Goal: Use online tool/utility: Utilize a website feature to perform a specific function

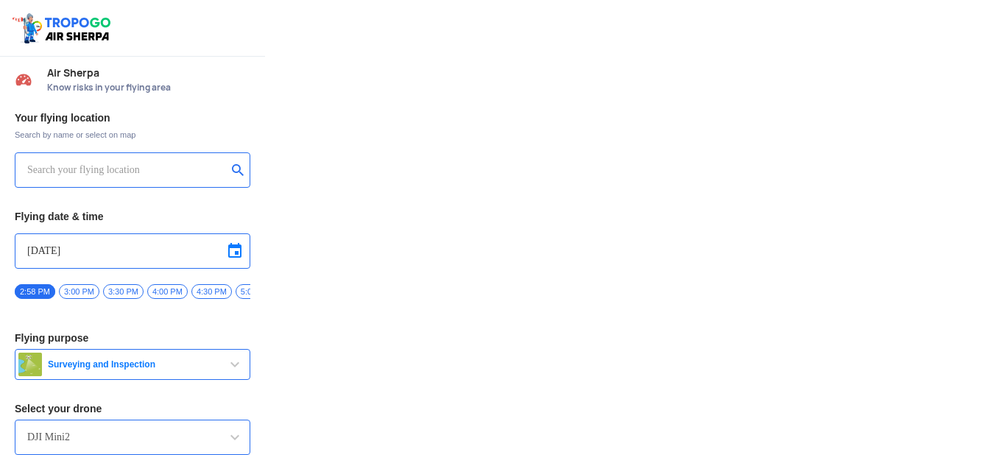
click at [149, 156] on div at bounding box center [133, 169] width 236 height 35
drag, startPoint x: 163, startPoint y: 163, endPoint x: 190, endPoint y: 172, distance: 27.9
click at [190, 172] on input "text" at bounding box center [127, 170] width 200 height 18
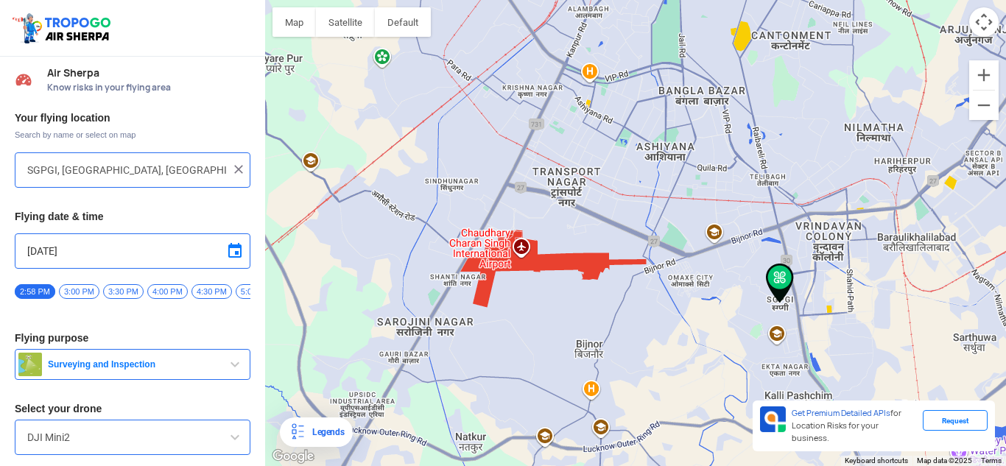
drag, startPoint x: 581, startPoint y: 159, endPoint x: 555, endPoint y: 264, distance: 108.4
click at [555, 264] on div at bounding box center [635, 233] width 741 height 466
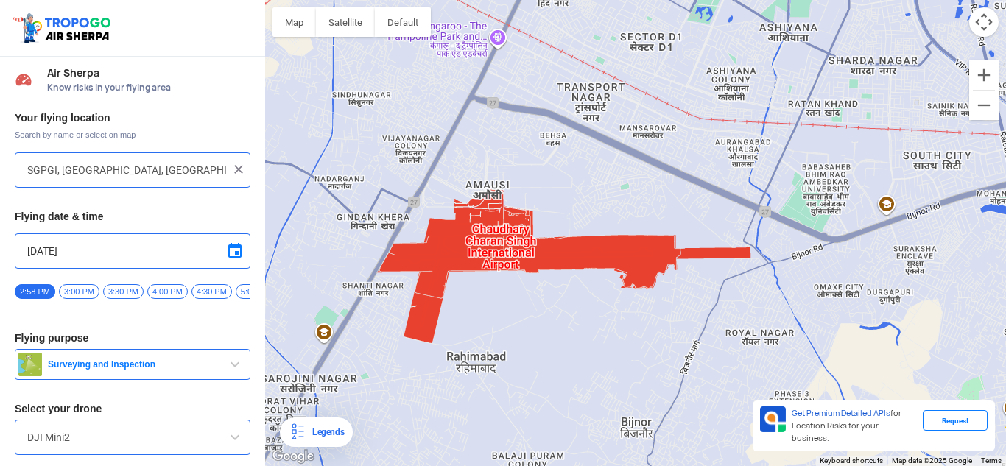
type input "[STREET_ADDRESS]"
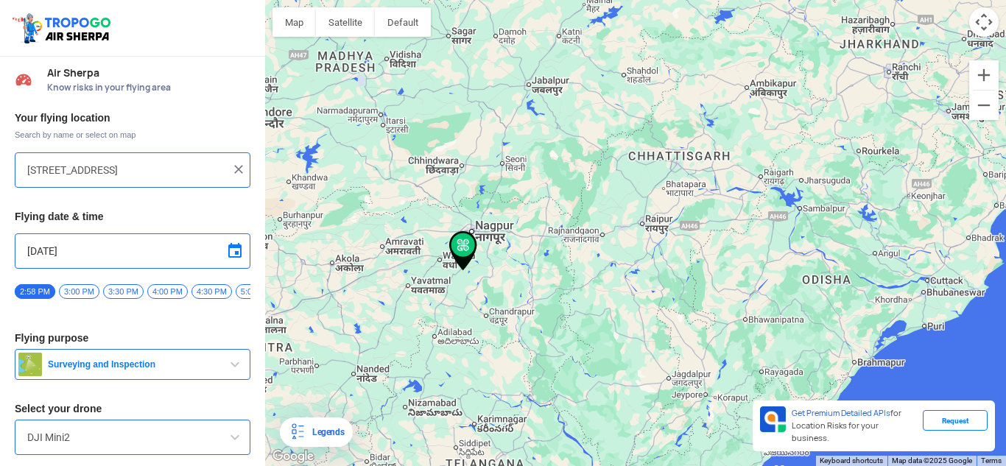
click at [164, 176] on input "[STREET_ADDRESS]" at bounding box center [127, 170] width 200 height 18
click at [236, 167] on img at bounding box center [238, 169] width 15 height 15
click at [94, 168] on input "text" at bounding box center [127, 170] width 200 height 18
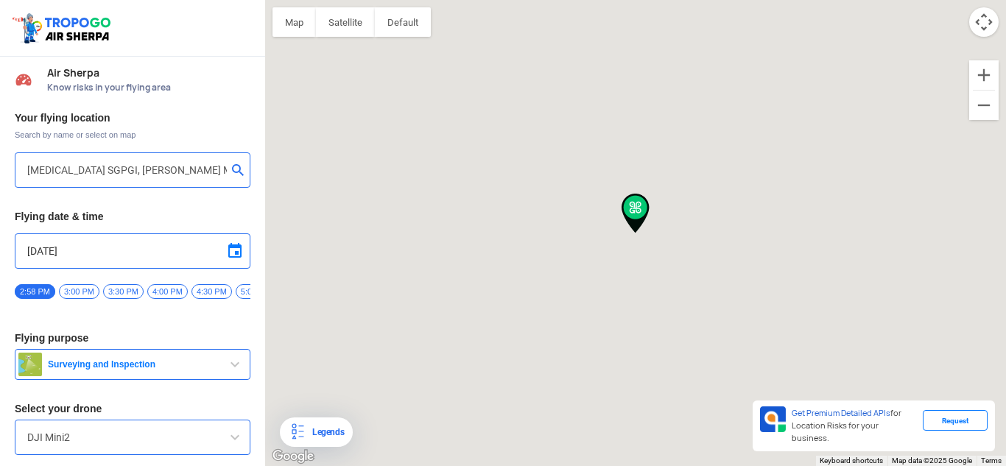
type input "[PERSON_NAME] Mawaiya, [GEOGRAPHIC_DATA], [GEOGRAPHIC_DATA], [GEOGRAPHIC_DATA],…"
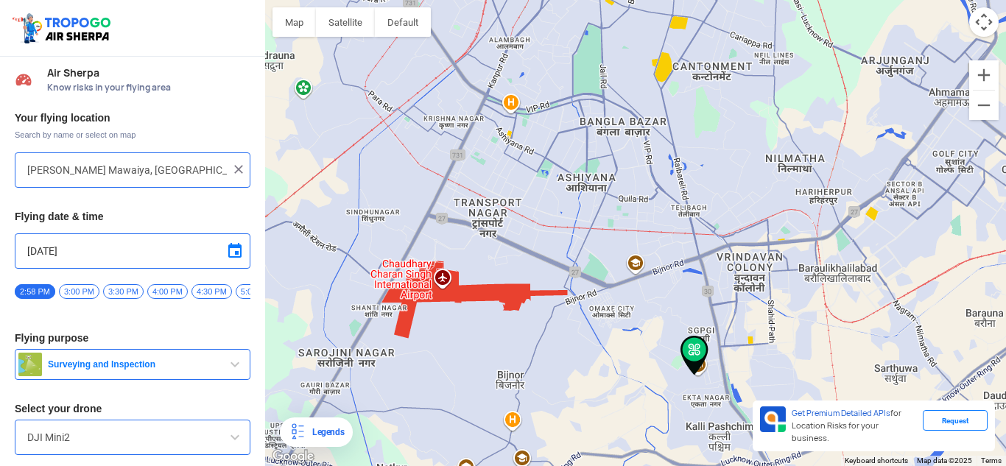
drag, startPoint x: 589, startPoint y: 266, endPoint x: 547, endPoint y: 161, distance: 113.3
click at [547, 161] on div at bounding box center [635, 233] width 741 height 466
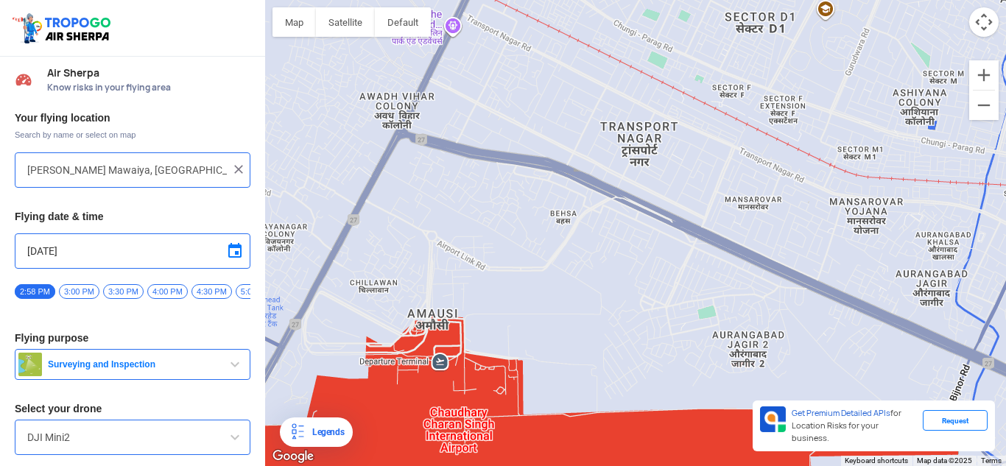
drag, startPoint x: 429, startPoint y: 313, endPoint x: 697, endPoint y: 331, distance: 268.6
click at [697, 331] on div at bounding box center [635, 233] width 741 height 466
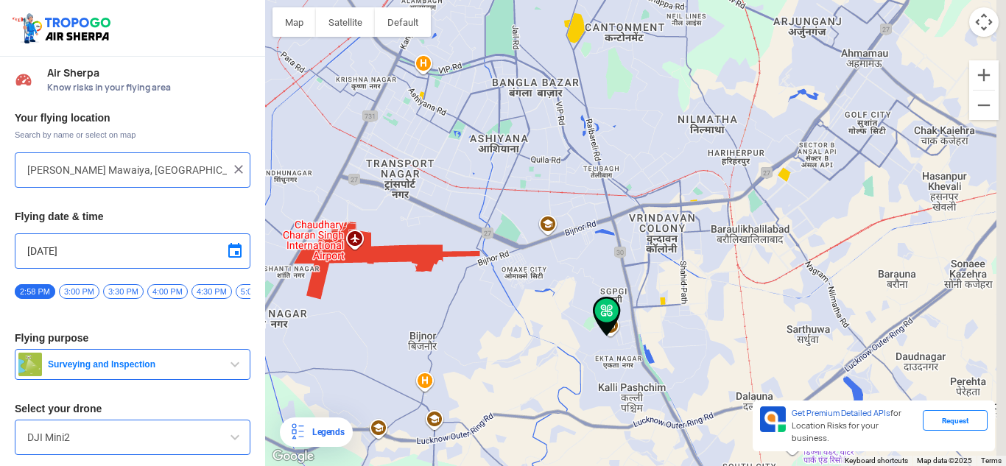
drag, startPoint x: 727, startPoint y: 345, endPoint x: 515, endPoint y: 317, distance: 214.0
click at [515, 317] on div at bounding box center [635, 233] width 741 height 466
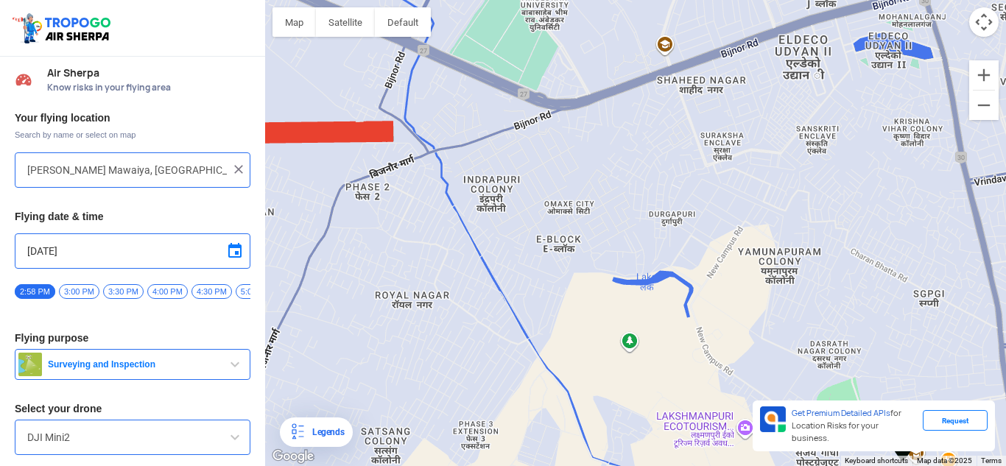
drag, startPoint x: 469, startPoint y: 234, endPoint x: 647, endPoint y: 111, distance: 216.5
click at [647, 111] on div at bounding box center [635, 233] width 741 height 466
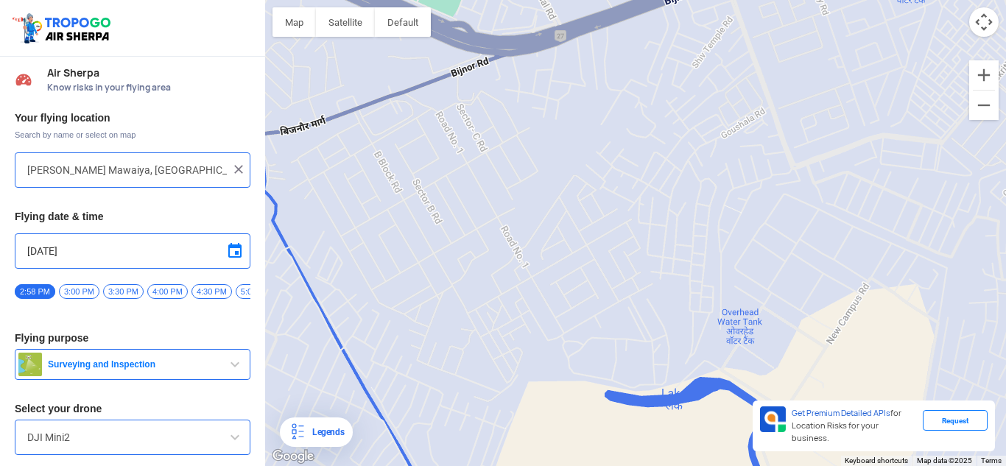
drag, startPoint x: 572, startPoint y: 208, endPoint x: 615, endPoint y: 307, distance: 108.2
click at [615, 307] on div at bounding box center [635, 233] width 741 height 466
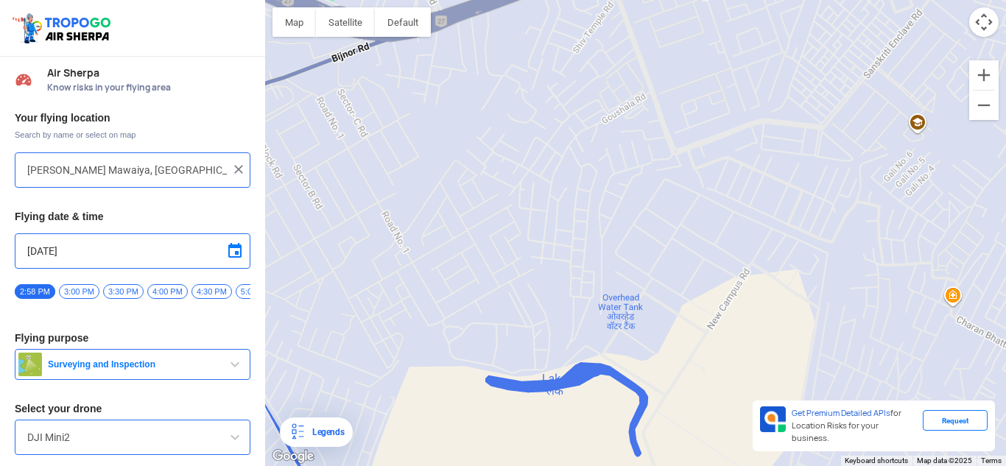
drag, startPoint x: 669, startPoint y: 285, endPoint x: 621, endPoint y: 285, distance: 47.9
click at [621, 285] on div at bounding box center [635, 233] width 741 height 466
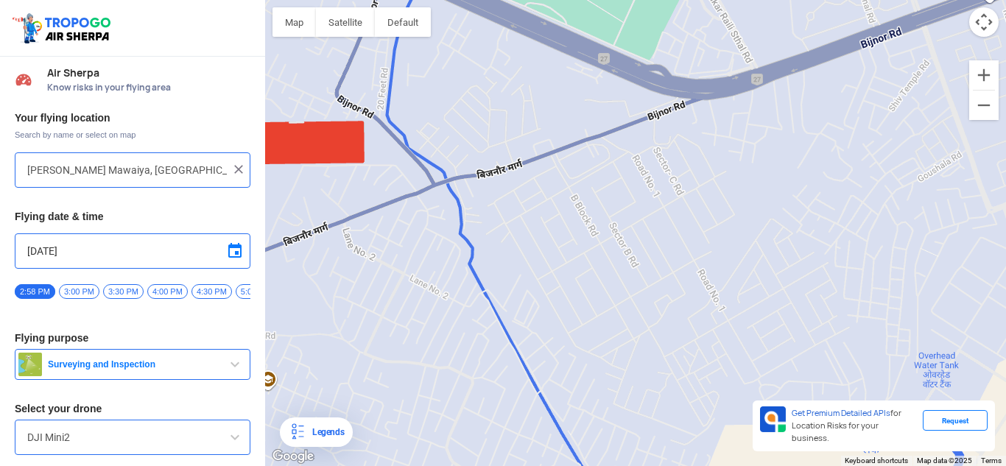
drag, startPoint x: 677, startPoint y: 299, endPoint x: 1005, endPoint y: 358, distance: 332.9
click at [1001, 358] on div at bounding box center [635, 233] width 741 height 466
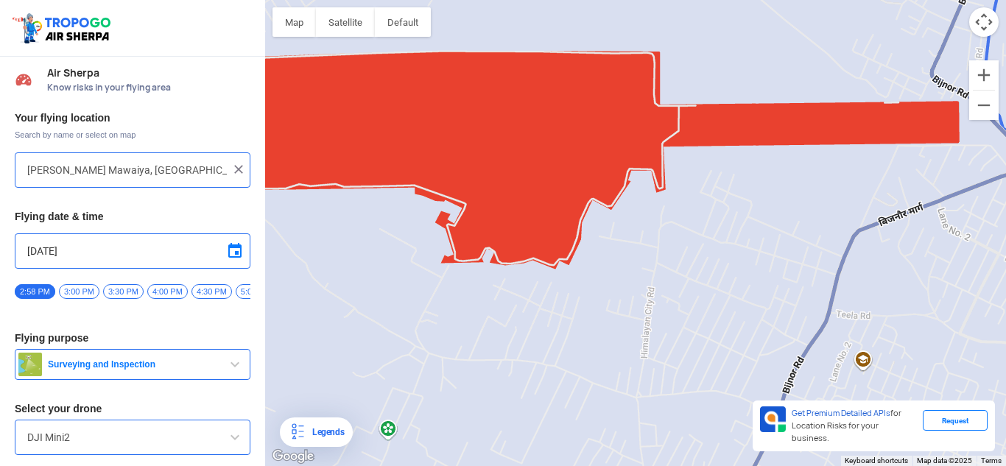
click at [1001, 276] on div at bounding box center [635, 233] width 741 height 466
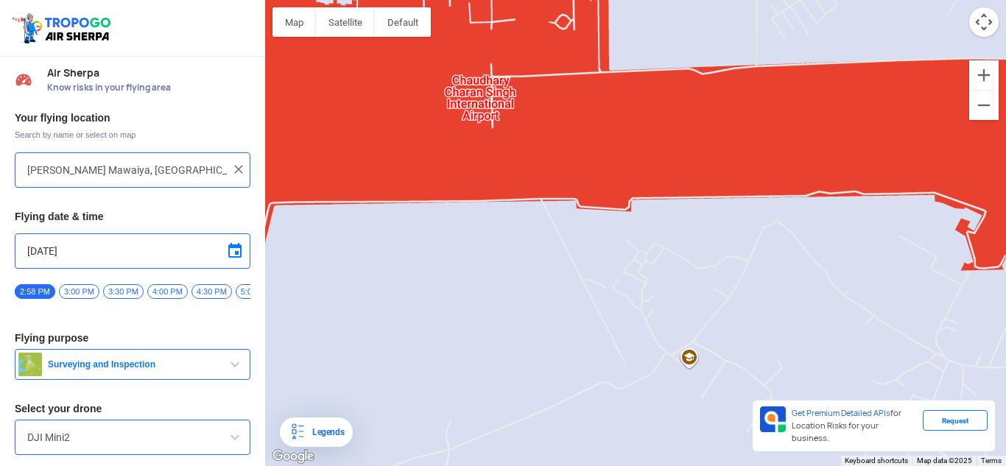
drag, startPoint x: 454, startPoint y: 248, endPoint x: 976, endPoint y: 255, distance: 522.8
click at [976, 255] on div at bounding box center [635, 233] width 741 height 466
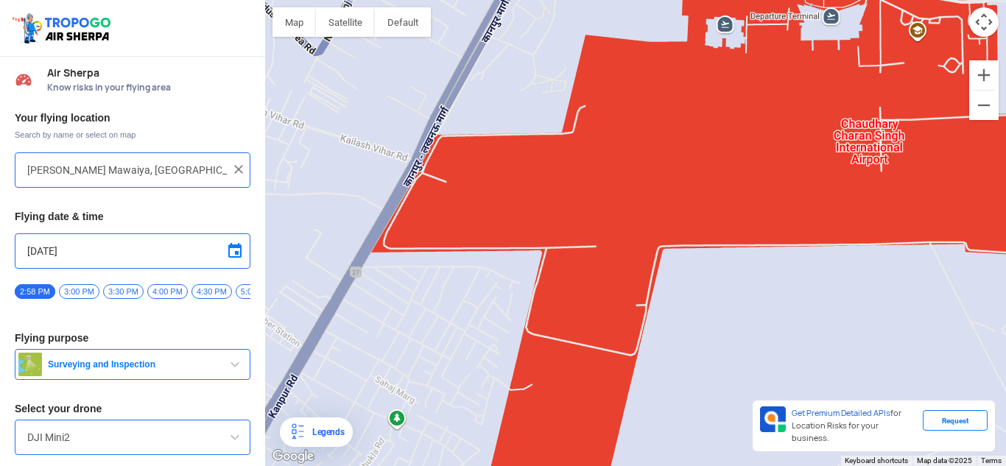
drag, startPoint x: 577, startPoint y: 222, endPoint x: 975, endPoint y: 266, distance: 400.0
click at [975, 266] on div at bounding box center [635, 233] width 741 height 466
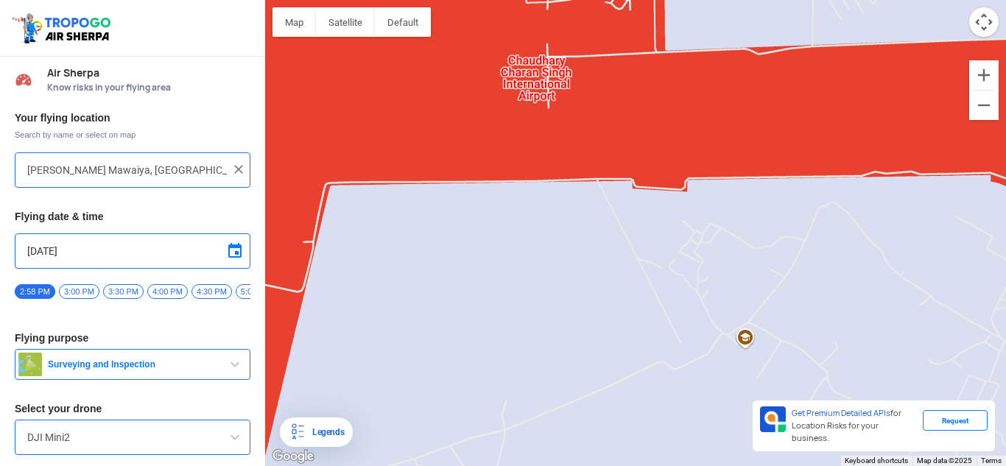
drag, startPoint x: 686, startPoint y: 286, endPoint x: 359, endPoint y: 223, distance: 333.7
click at [359, 223] on div at bounding box center [635, 233] width 741 height 466
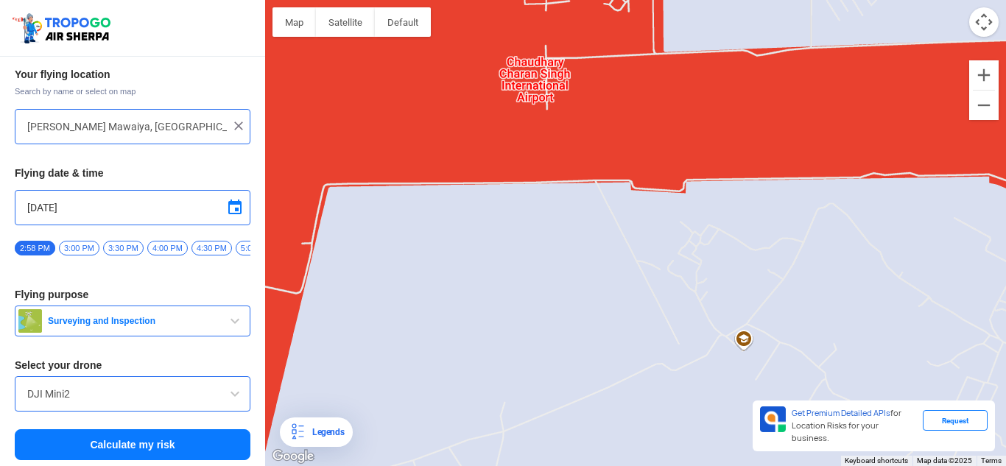
scroll to position [52, 0]
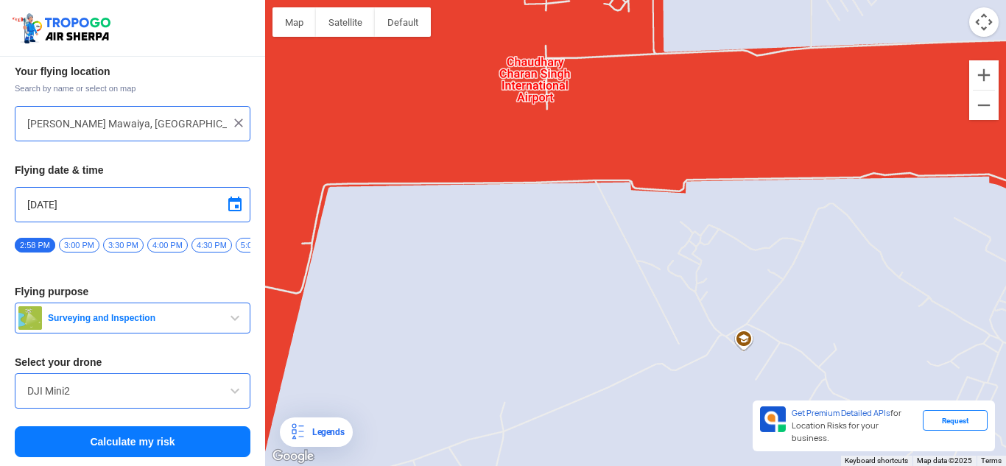
click at [178, 389] on input "DJI Mini2" at bounding box center [132, 391] width 211 height 18
